Goal: Task Accomplishment & Management: Use online tool/utility

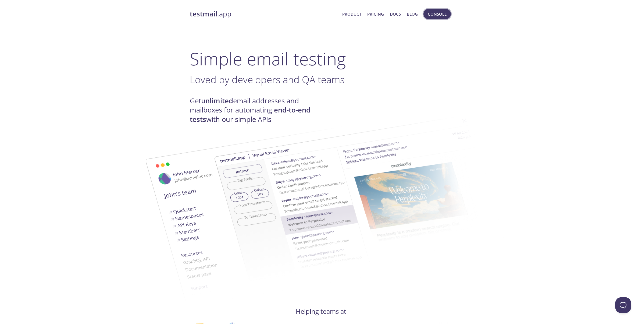
click at [435, 12] on span "Console" at bounding box center [437, 13] width 19 height 7
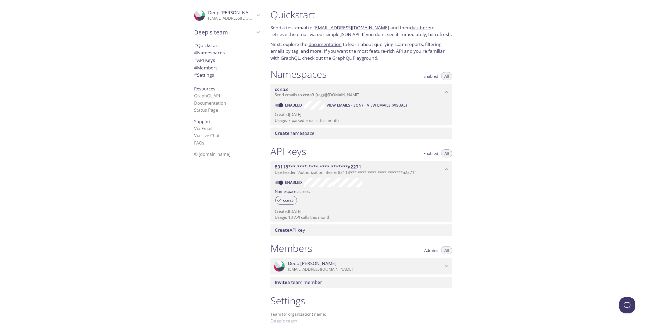
click at [385, 102] on span "View Emails (Visual)" at bounding box center [387, 105] width 40 height 6
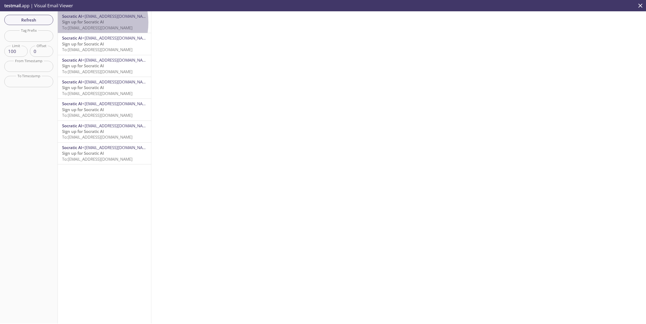
click at [81, 22] on span "Sign up for Socratic AI" at bounding box center [83, 21] width 42 height 5
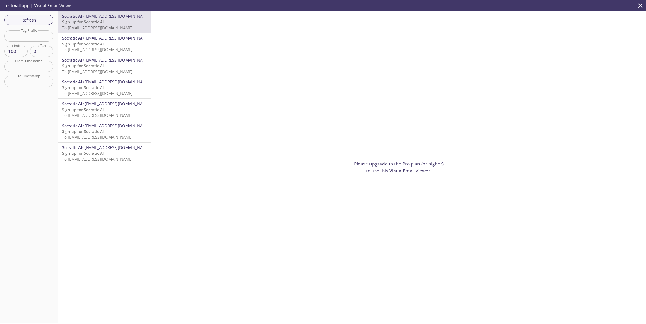
click at [76, 30] on span "To: [EMAIL_ADDRESS][DOMAIN_NAME]" at bounding box center [97, 27] width 70 height 5
click at [14, 20] on span "Refresh" at bounding box center [29, 19] width 40 height 7
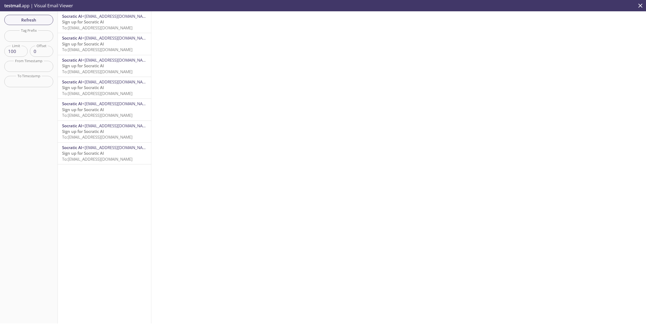
click at [111, 27] on span "To: [EMAIL_ADDRESS][DOMAIN_NAME]" at bounding box center [97, 27] width 70 height 5
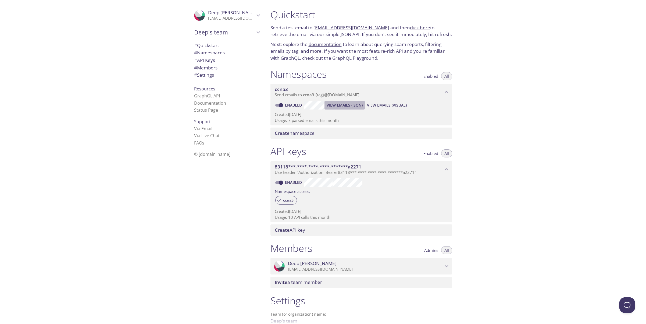
click at [352, 105] on span "View Emails (JSON)" at bounding box center [345, 105] width 36 height 6
